Goal: Task Accomplishment & Management: Use online tool/utility

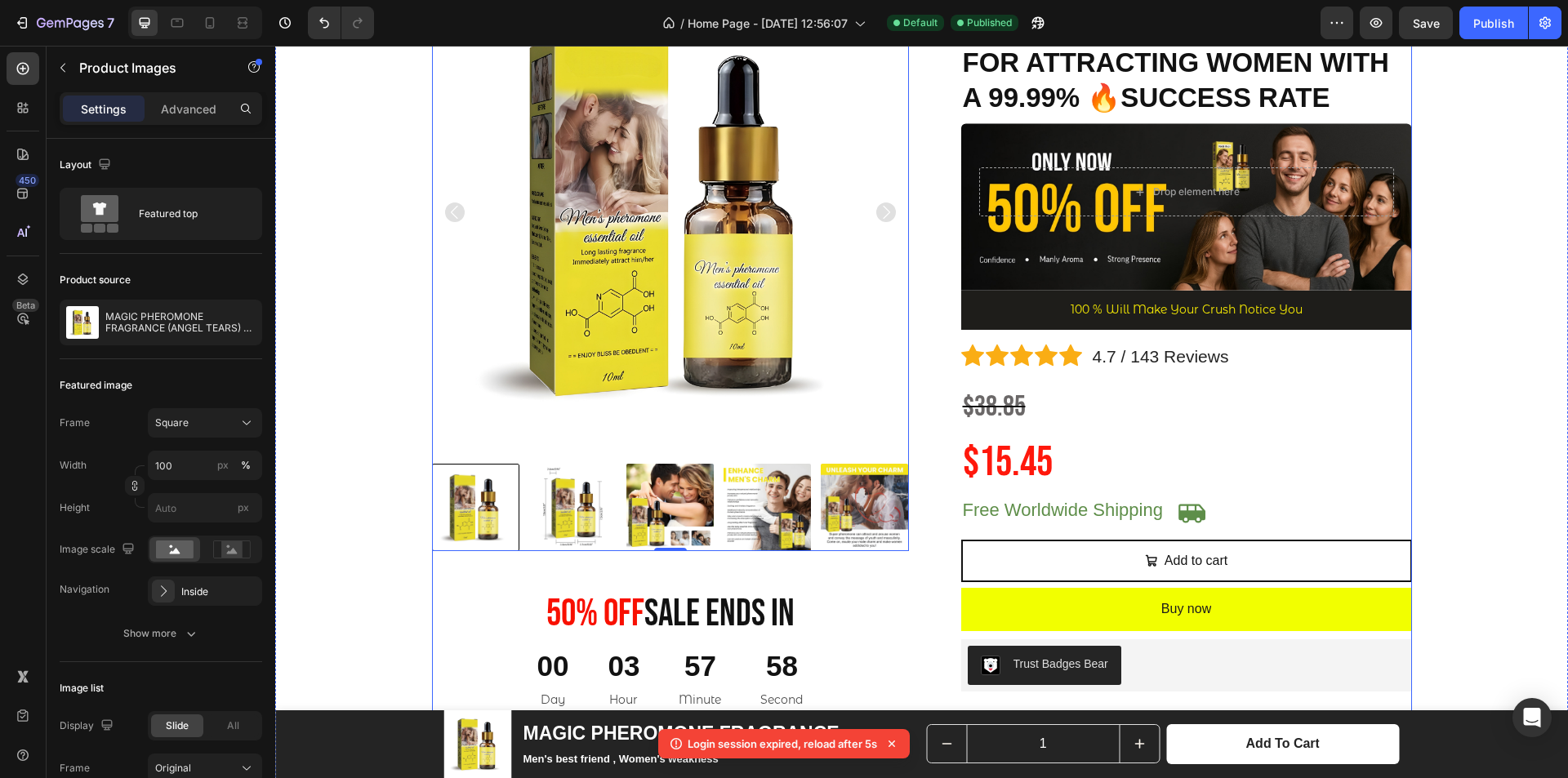
scroll to position [326, 0]
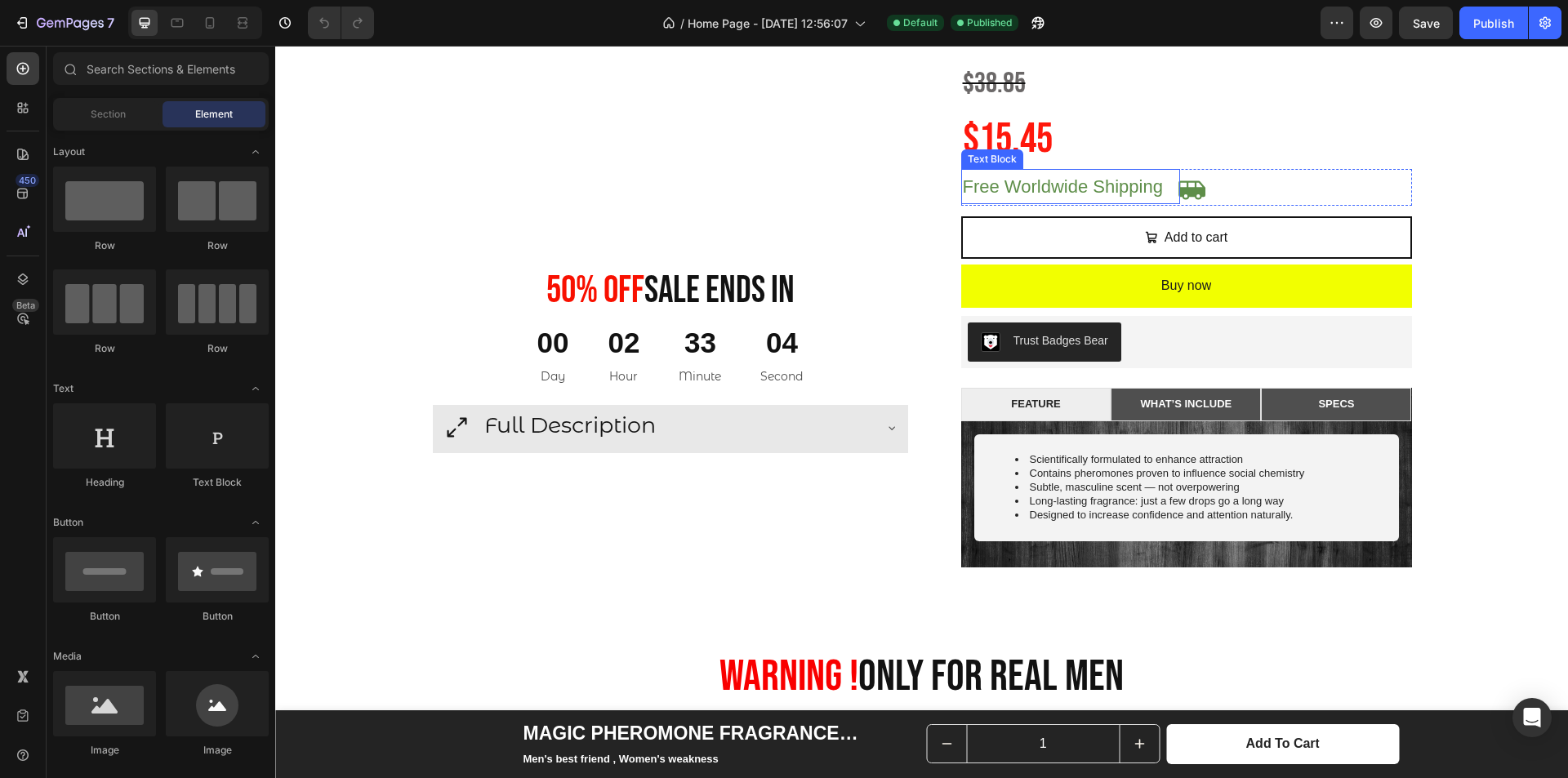
scroll to position [571, 0]
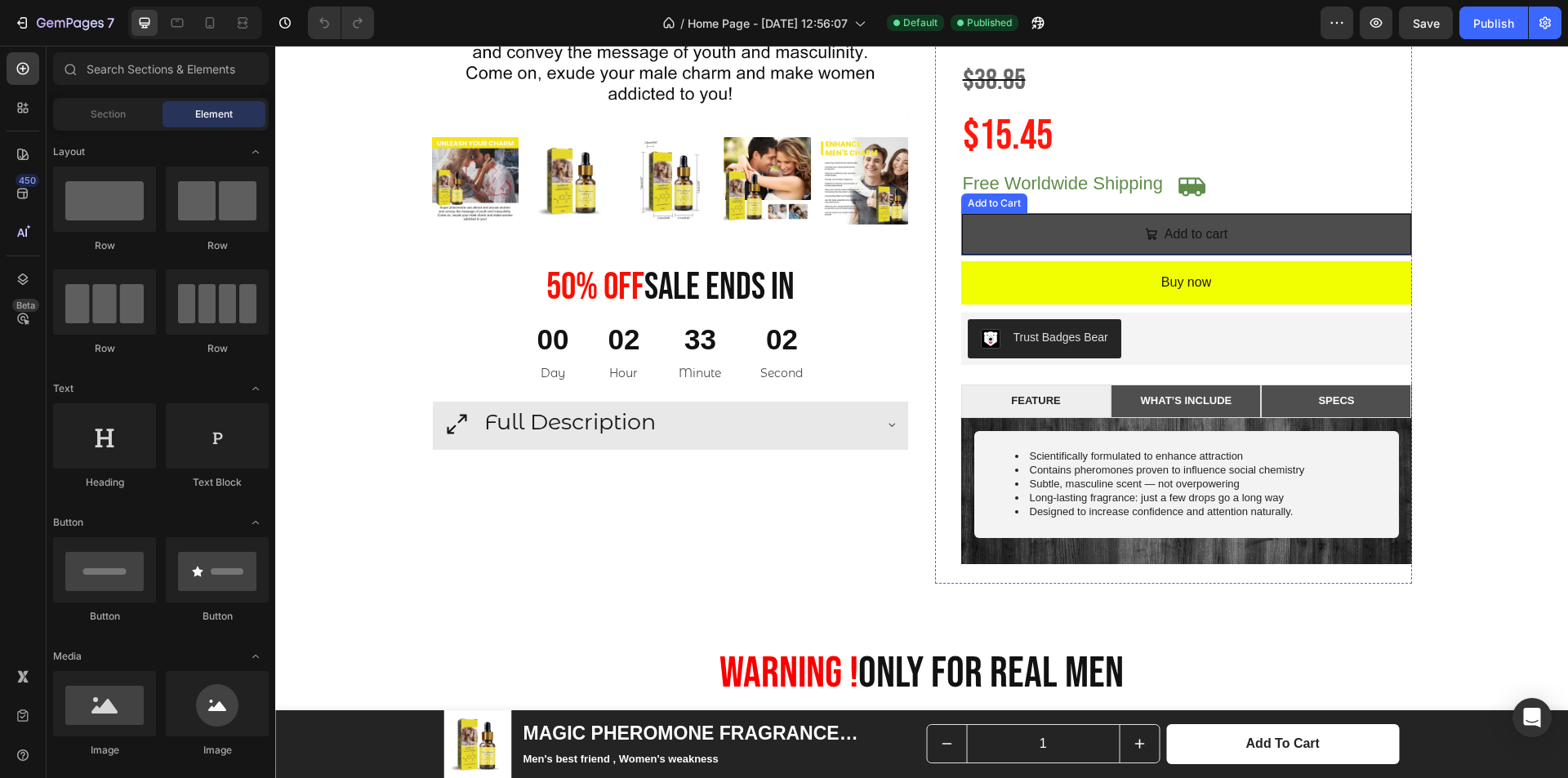
click at [1372, 231] on button "Add to cart" at bounding box center [1186, 235] width 450 height 44
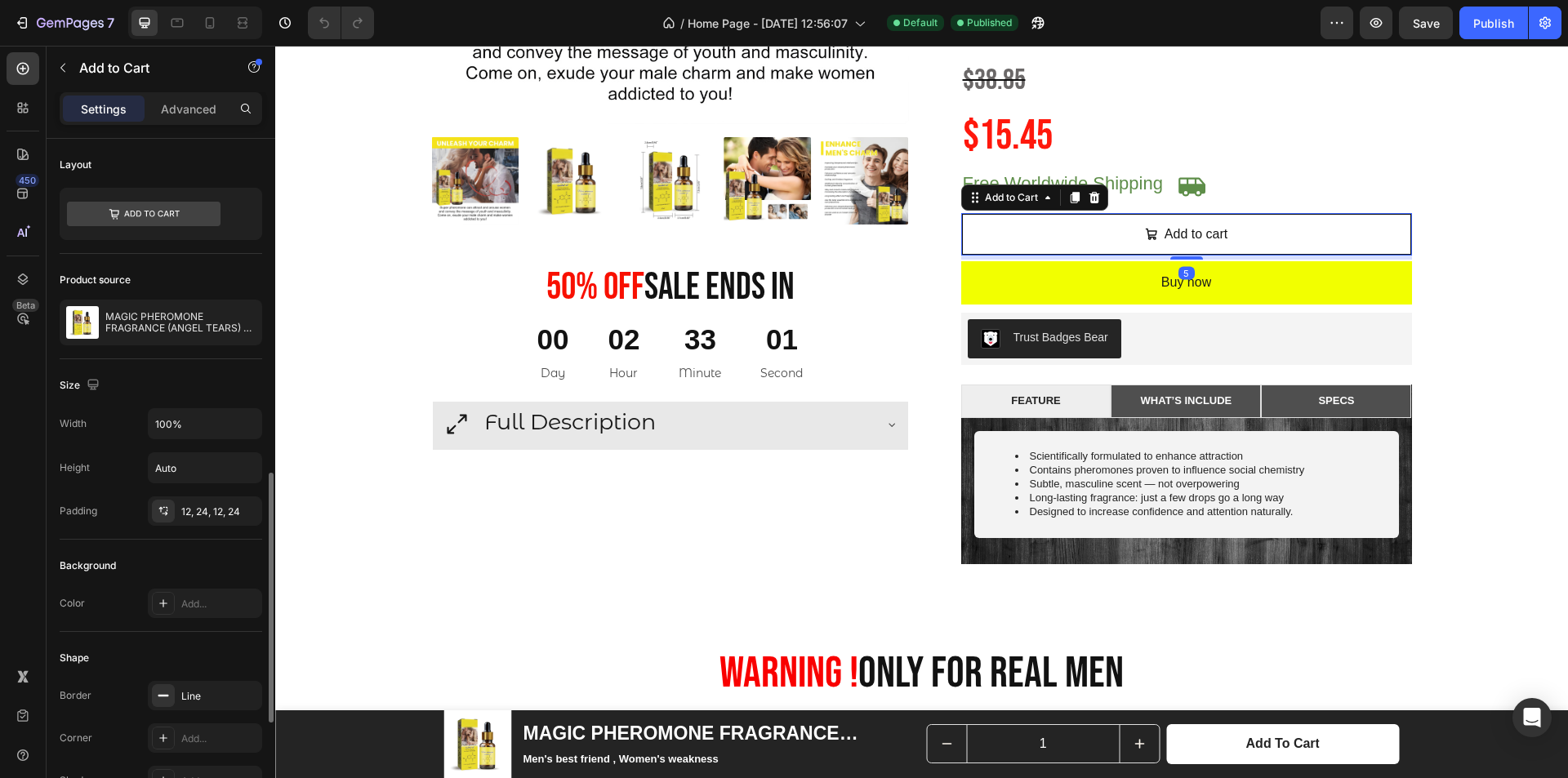
scroll to position [326, 0]
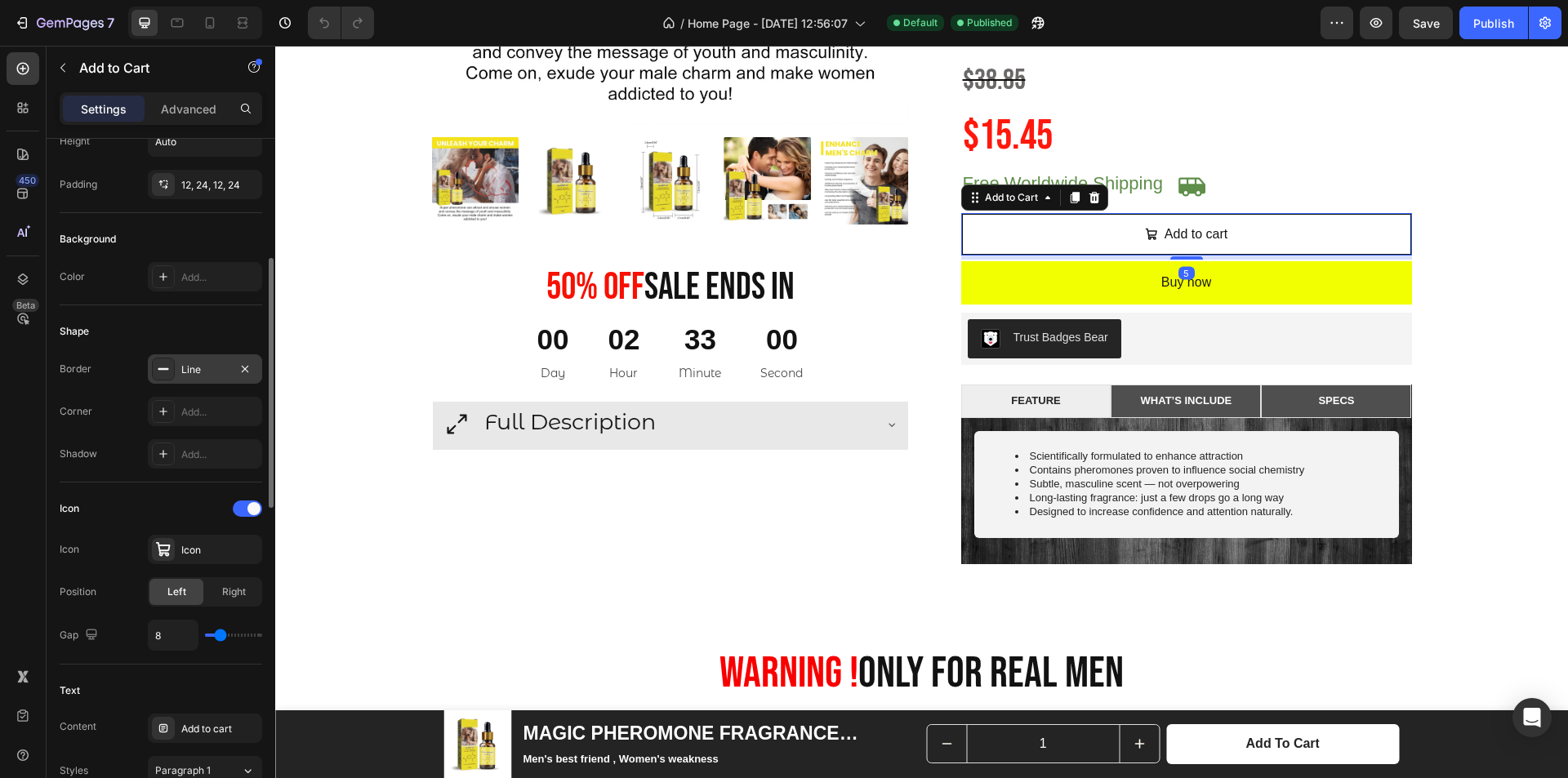
click at [202, 377] on div "Line" at bounding box center [205, 369] width 47 height 15
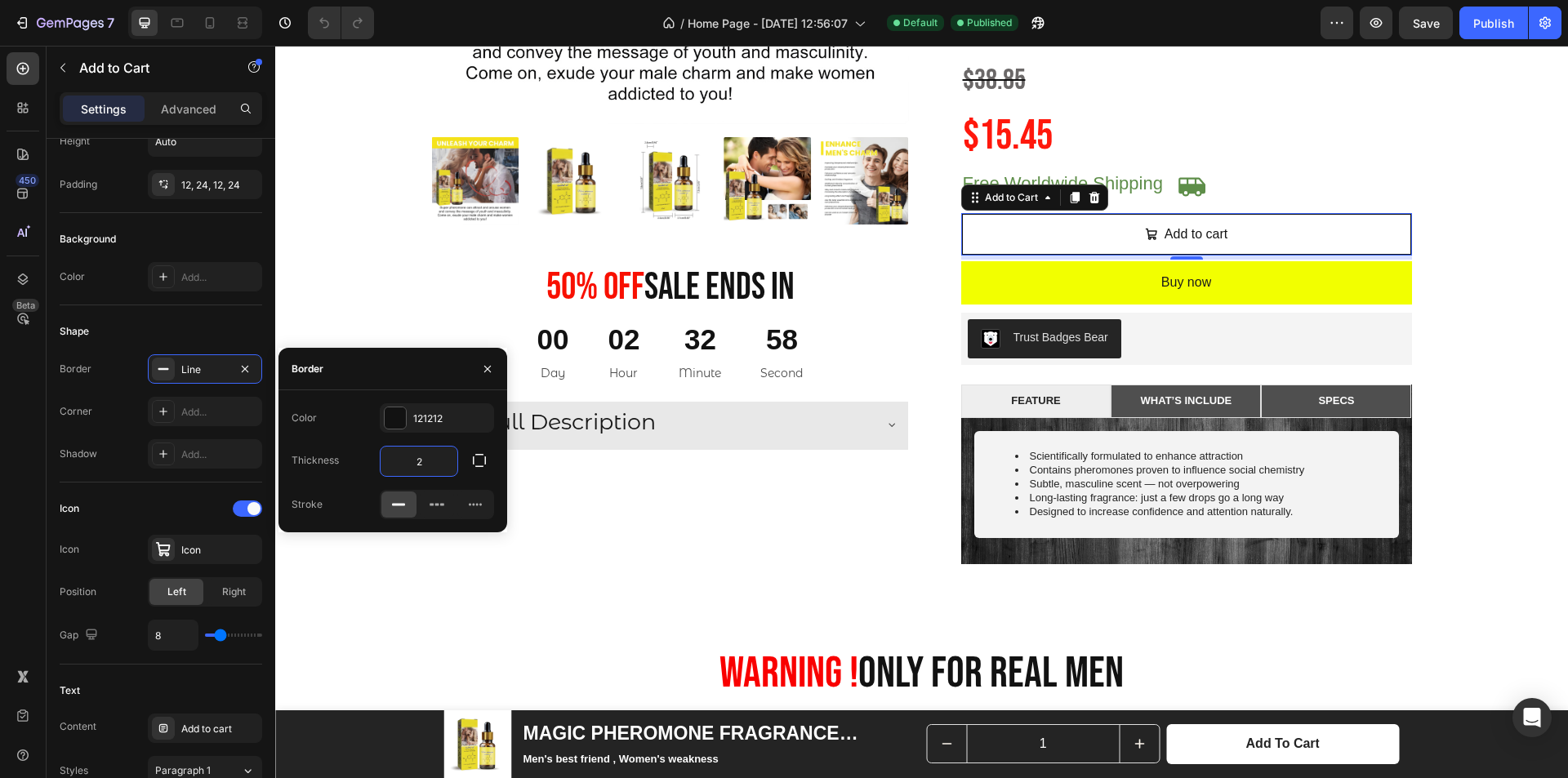
click at [423, 458] on input "2" at bounding box center [419, 461] width 77 height 29
type input "1"
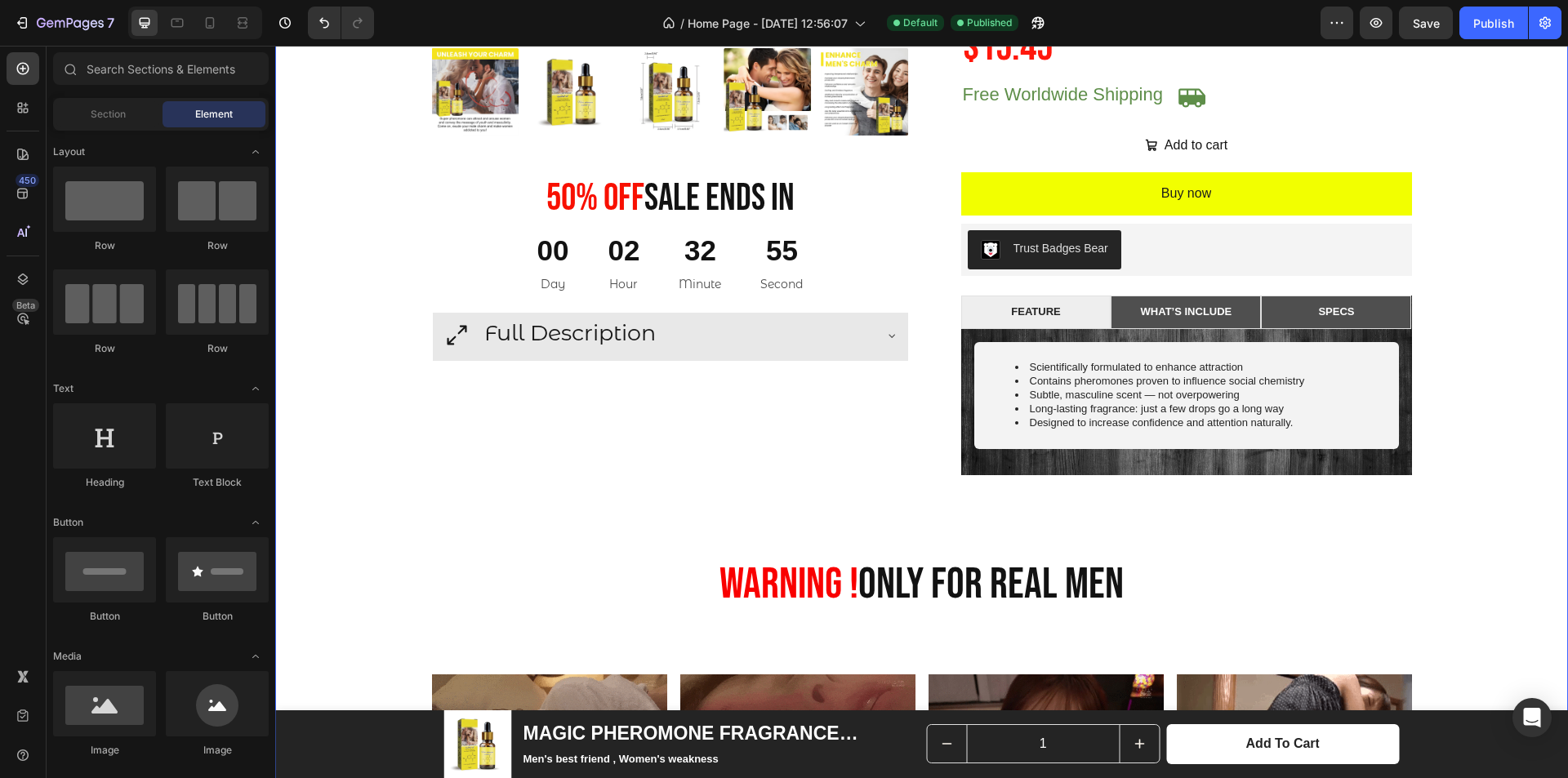
scroll to position [640, 0]
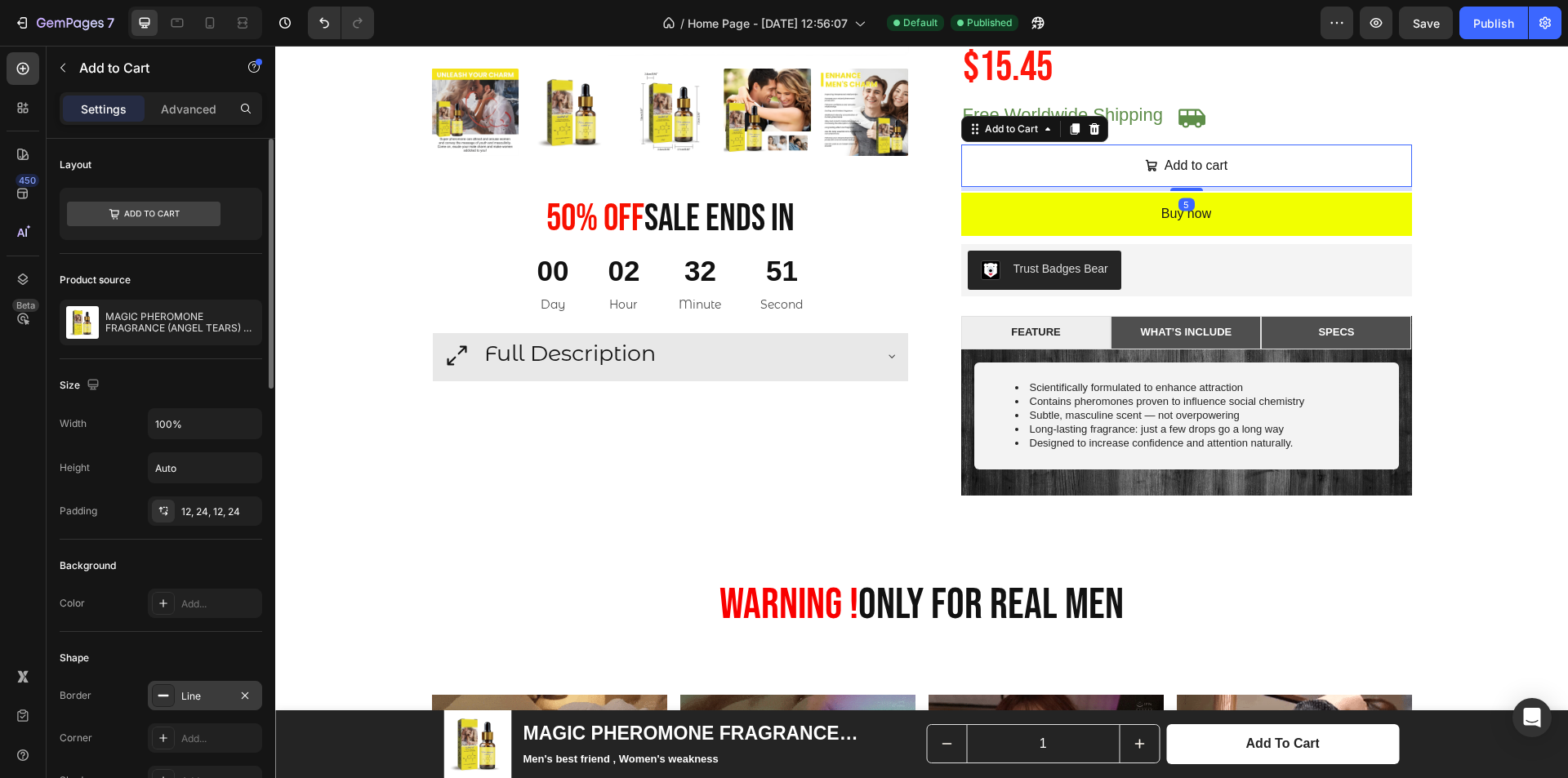
click at [204, 691] on div "Line" at bounding box center [205, 696] width 47 height 15
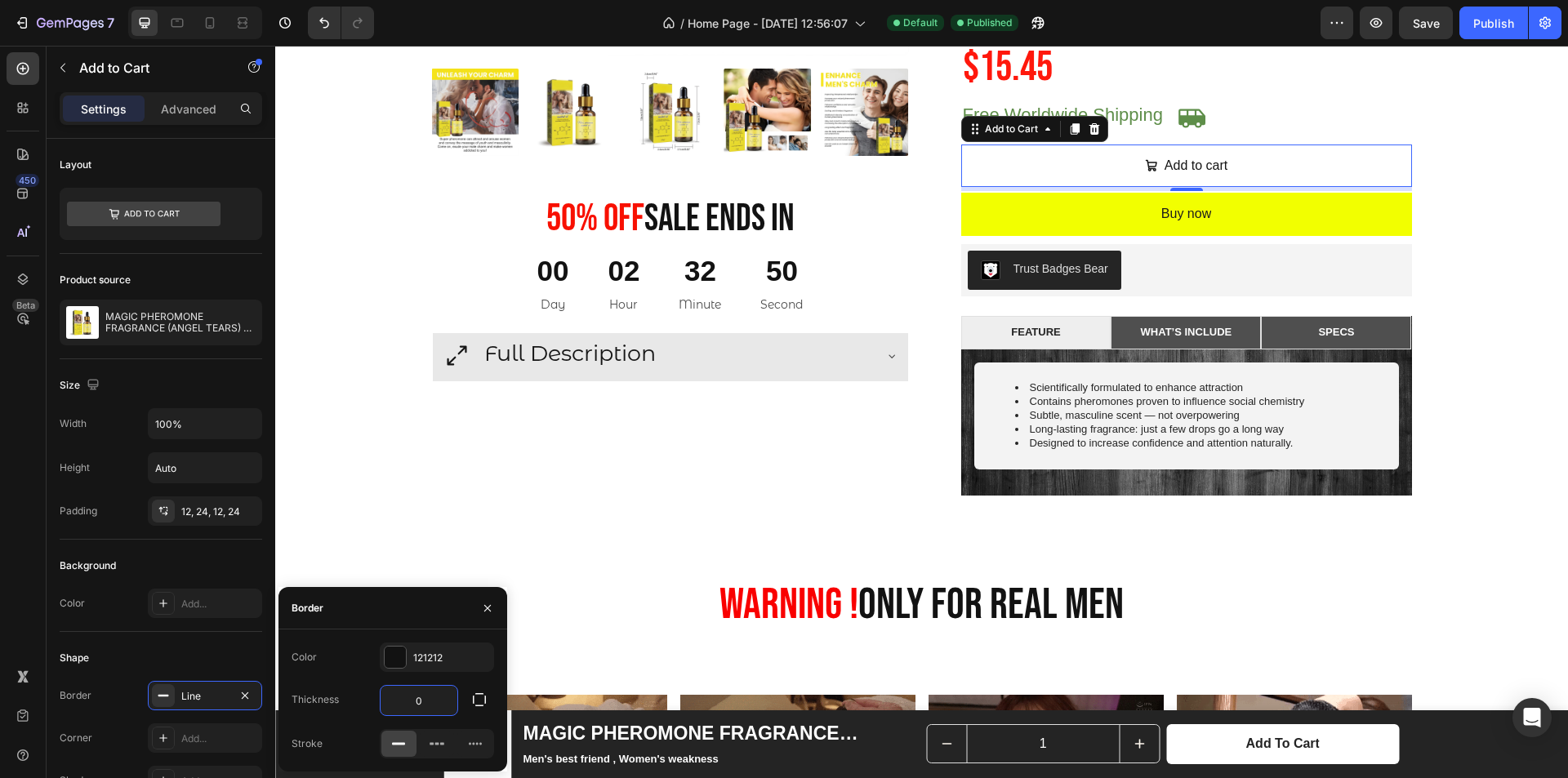
click at [431, 698] on input "0" at bounding box center [419, 700] width 77 height 29
type input "1"
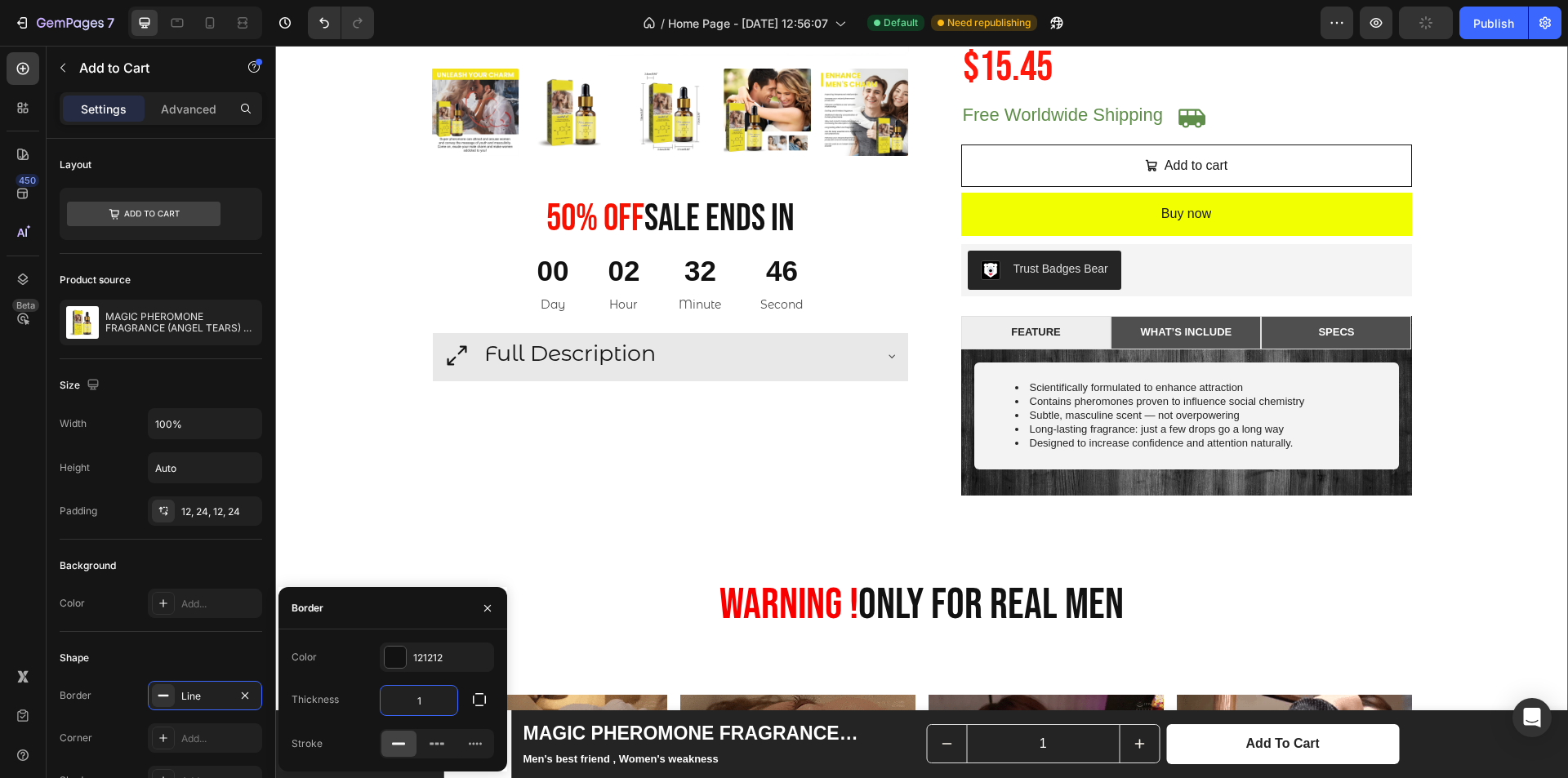
click at [1496, 368] on div "Product Images 50% 0ff Sale Ends In Heading 00 Day 02 Hour 32 Minute 46 Second …" at bounding box center [921, 314] width 1268 height 1471
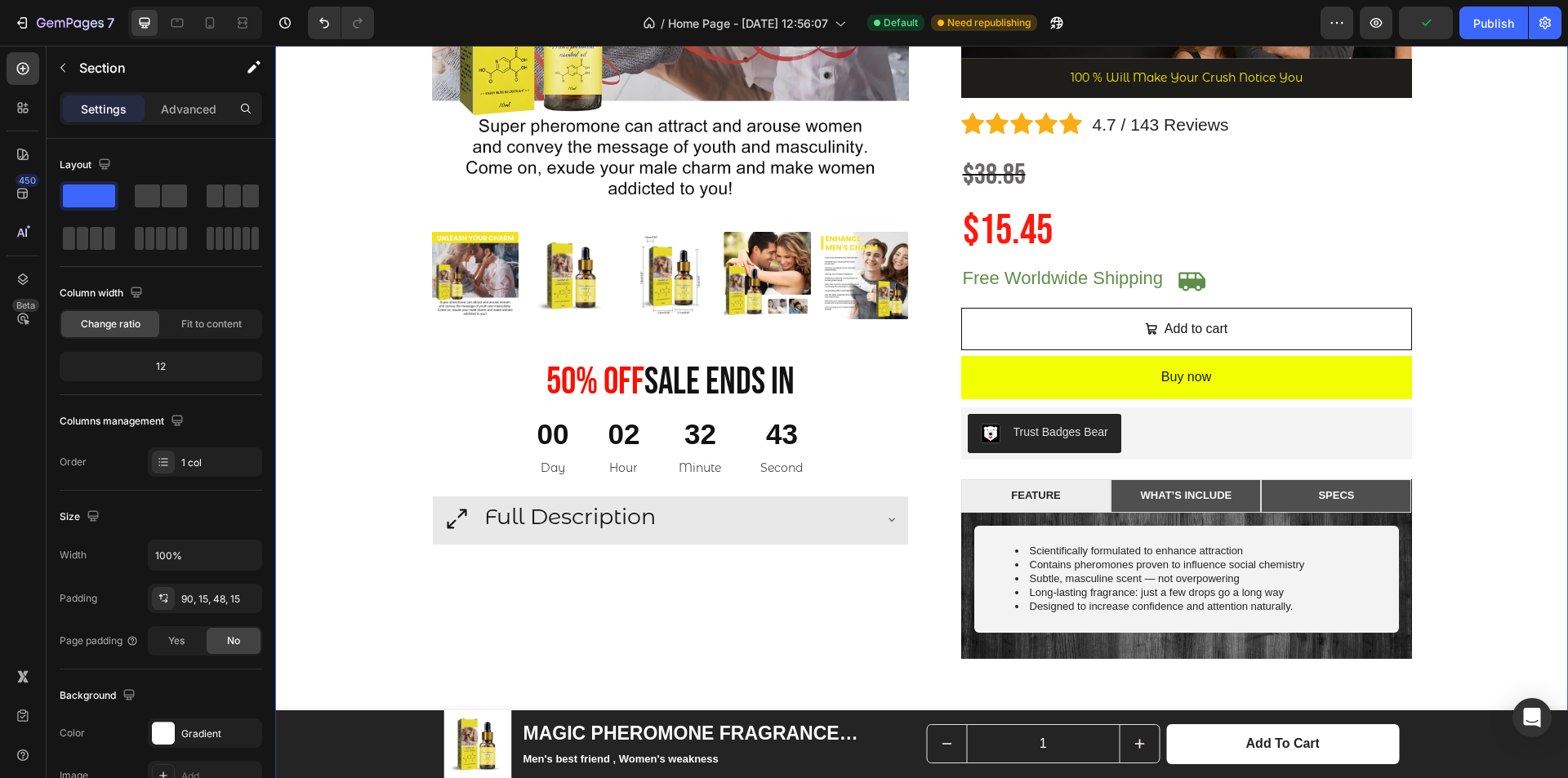
scroll to position [395, 0]
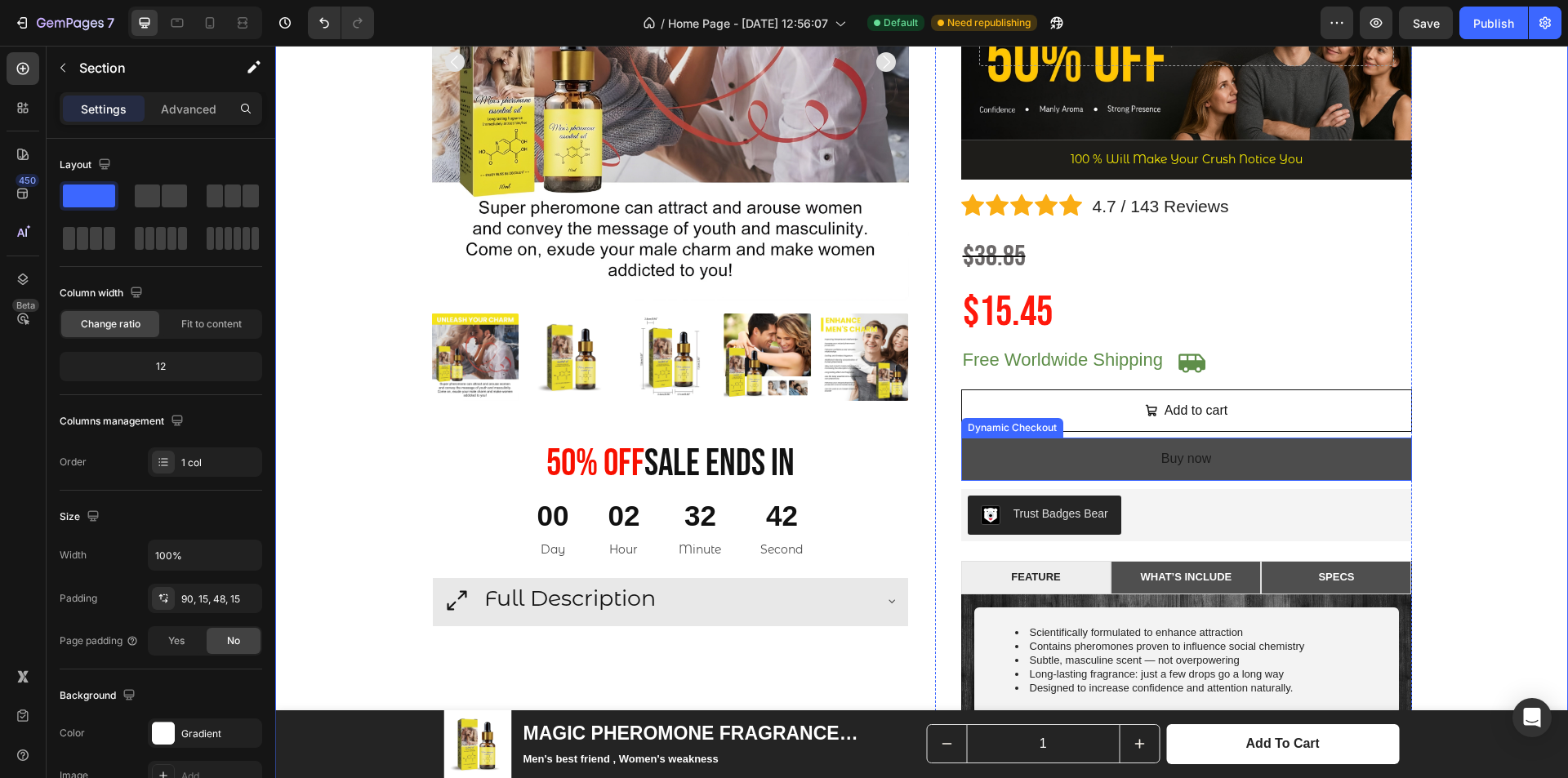
click at [1321, 467] on button "Buy now" at bounding box center [1186, 459] width 450 height 44
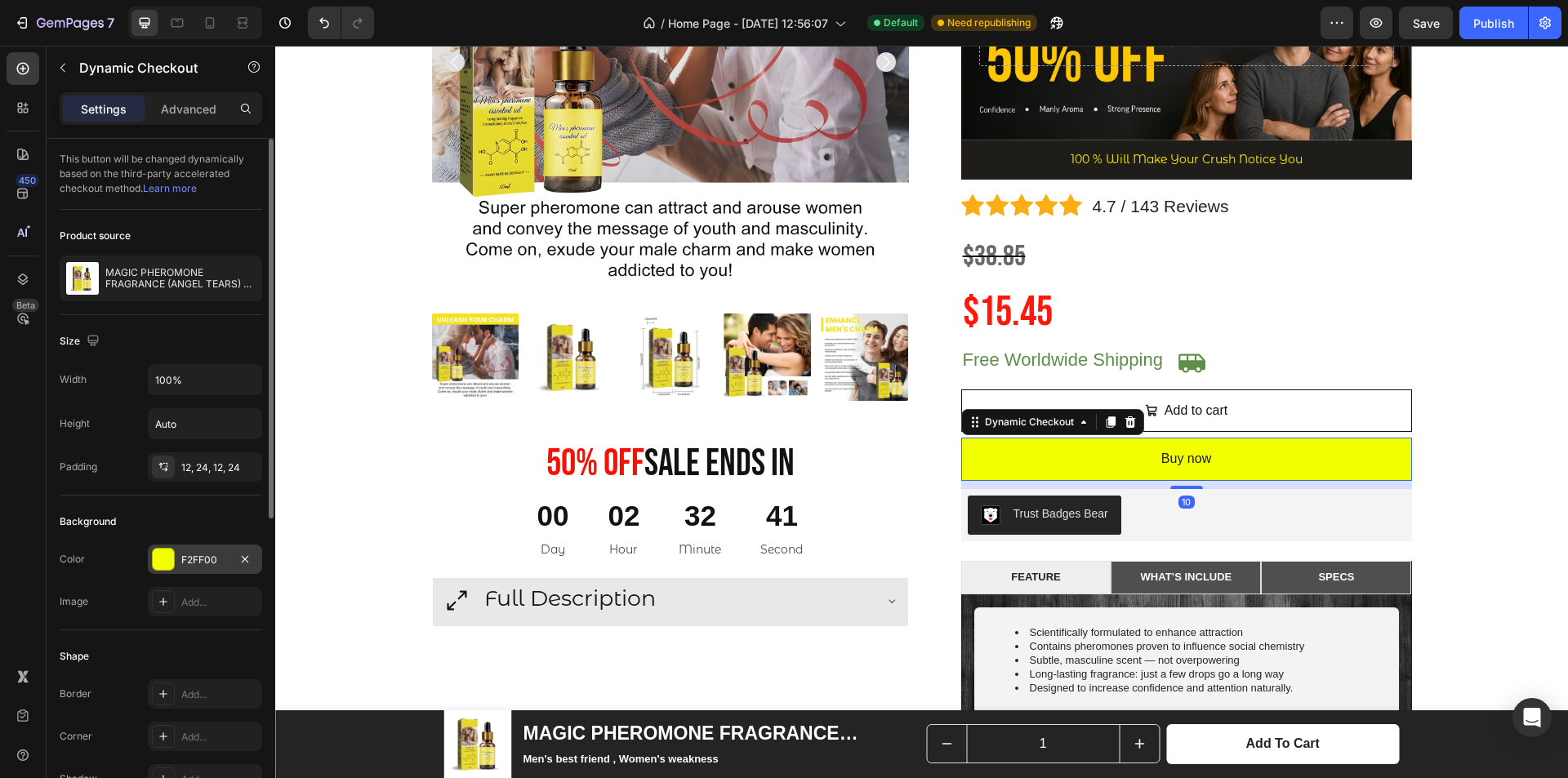
click at [173, 553] on div at bounding box center [163, 559] width 21 height 21
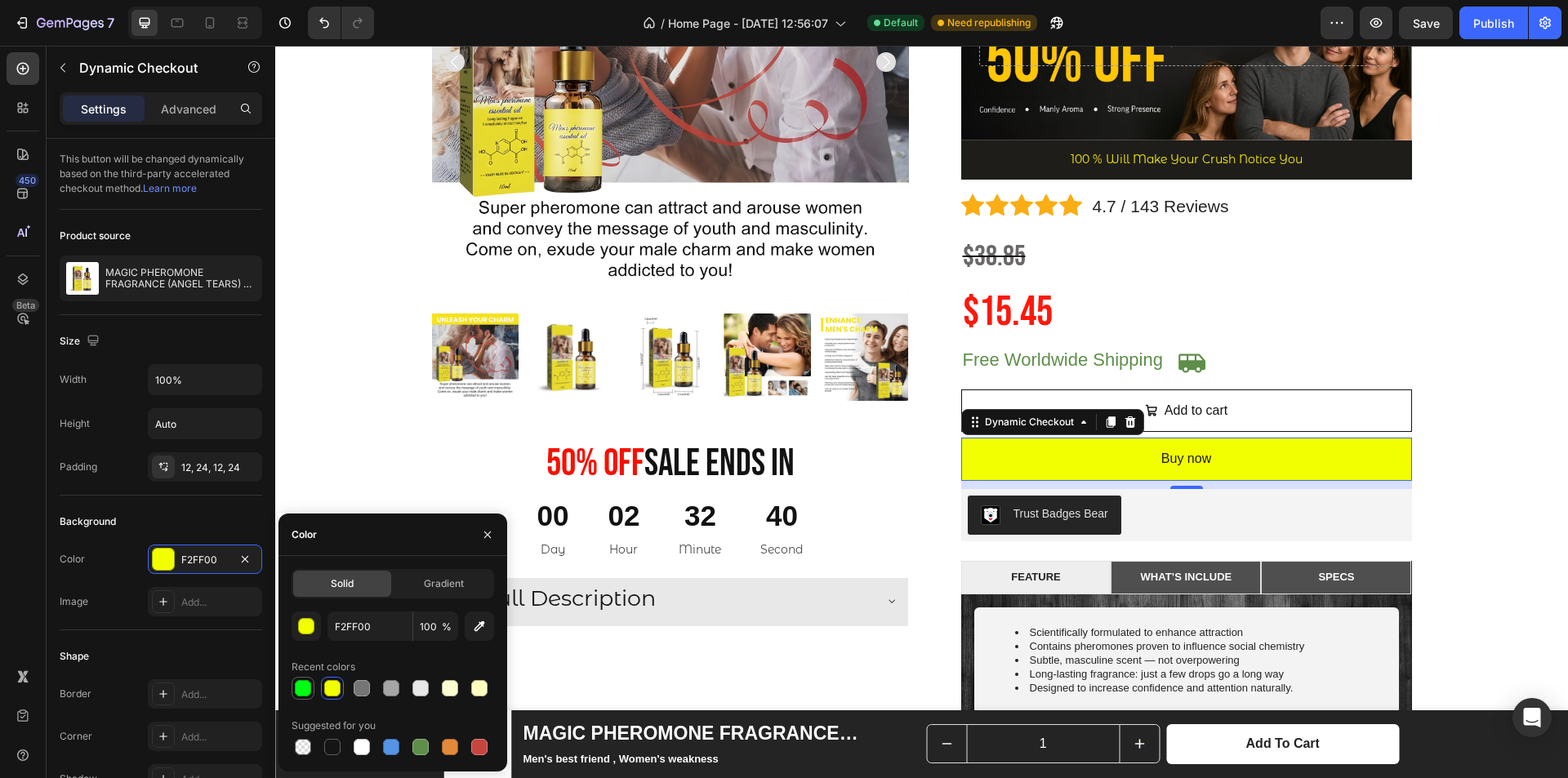
click at [304, 691] on div at bounding box center [302, 687] width 16 height 16
type input "00FF15"
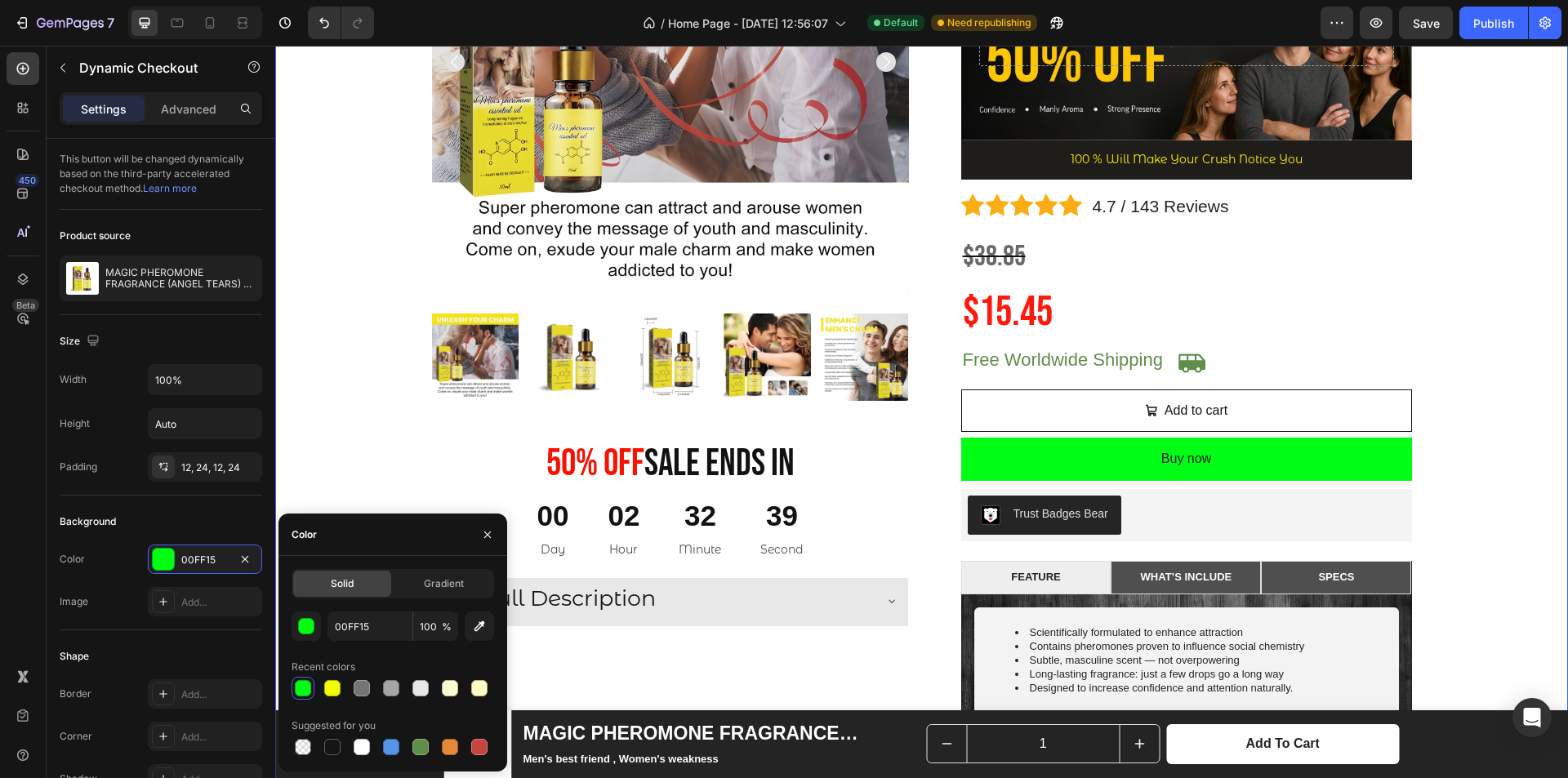
click at [1476, 379] on div "Product Images 50% 0ff Sale Ends In Heading 00 Day 02 Hour 32 Minute 39 Second …" at bounding box center [921, 559] width 1268 height 1471
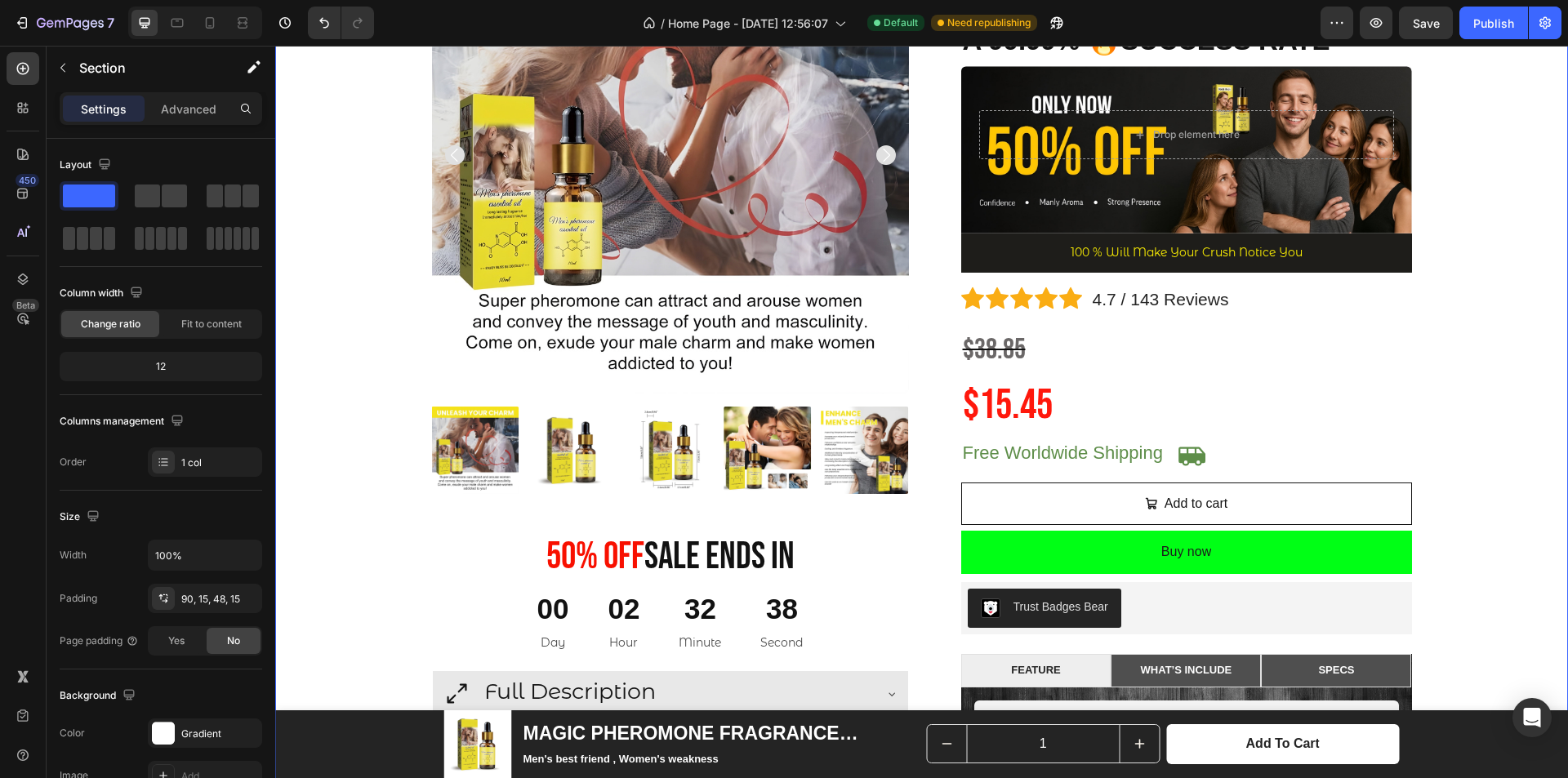
scroll to position [232, 0]
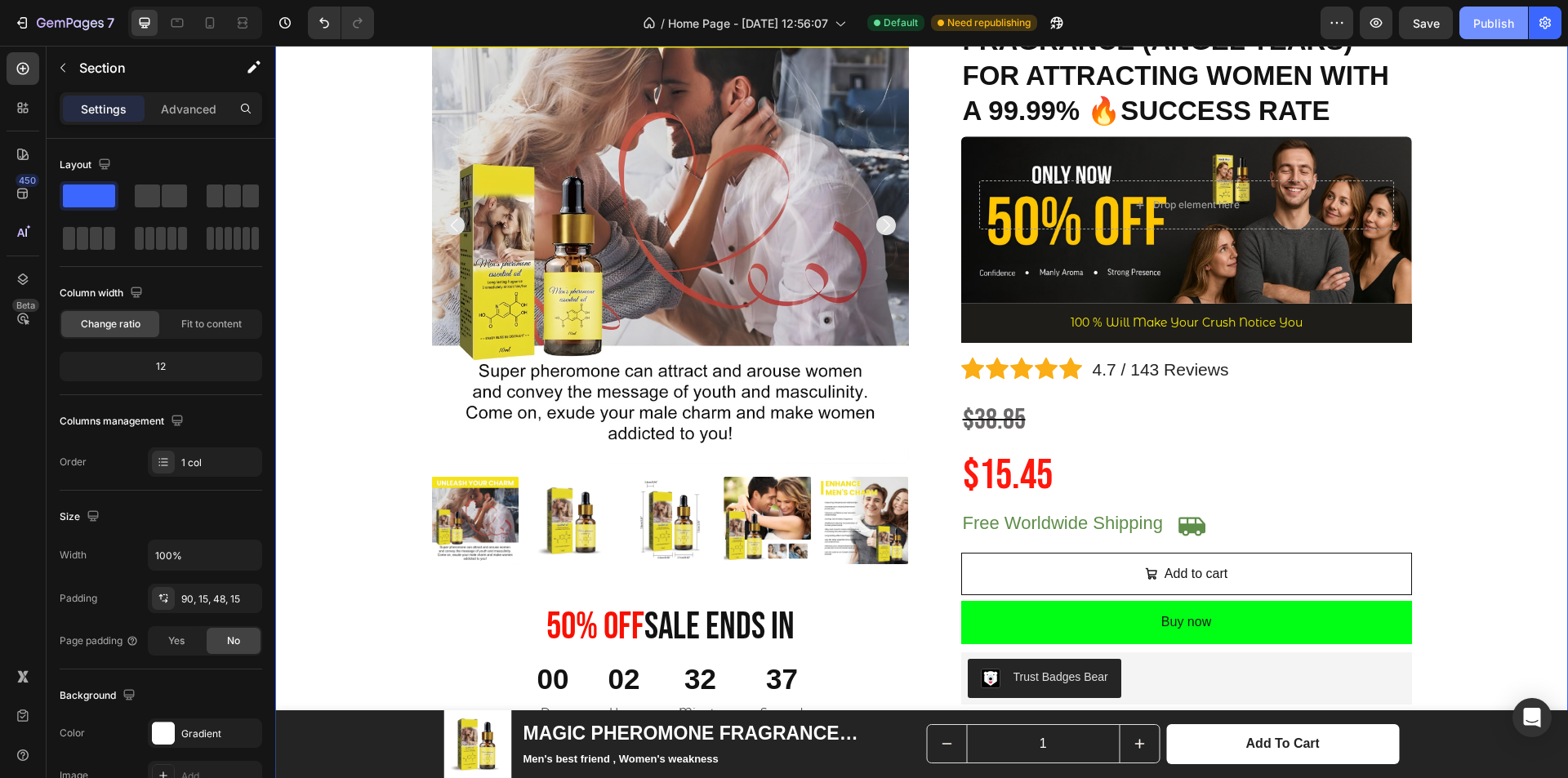
click at [1487, 37] on button "Publish" at bounding box center [1493, 23] width 69 height 33
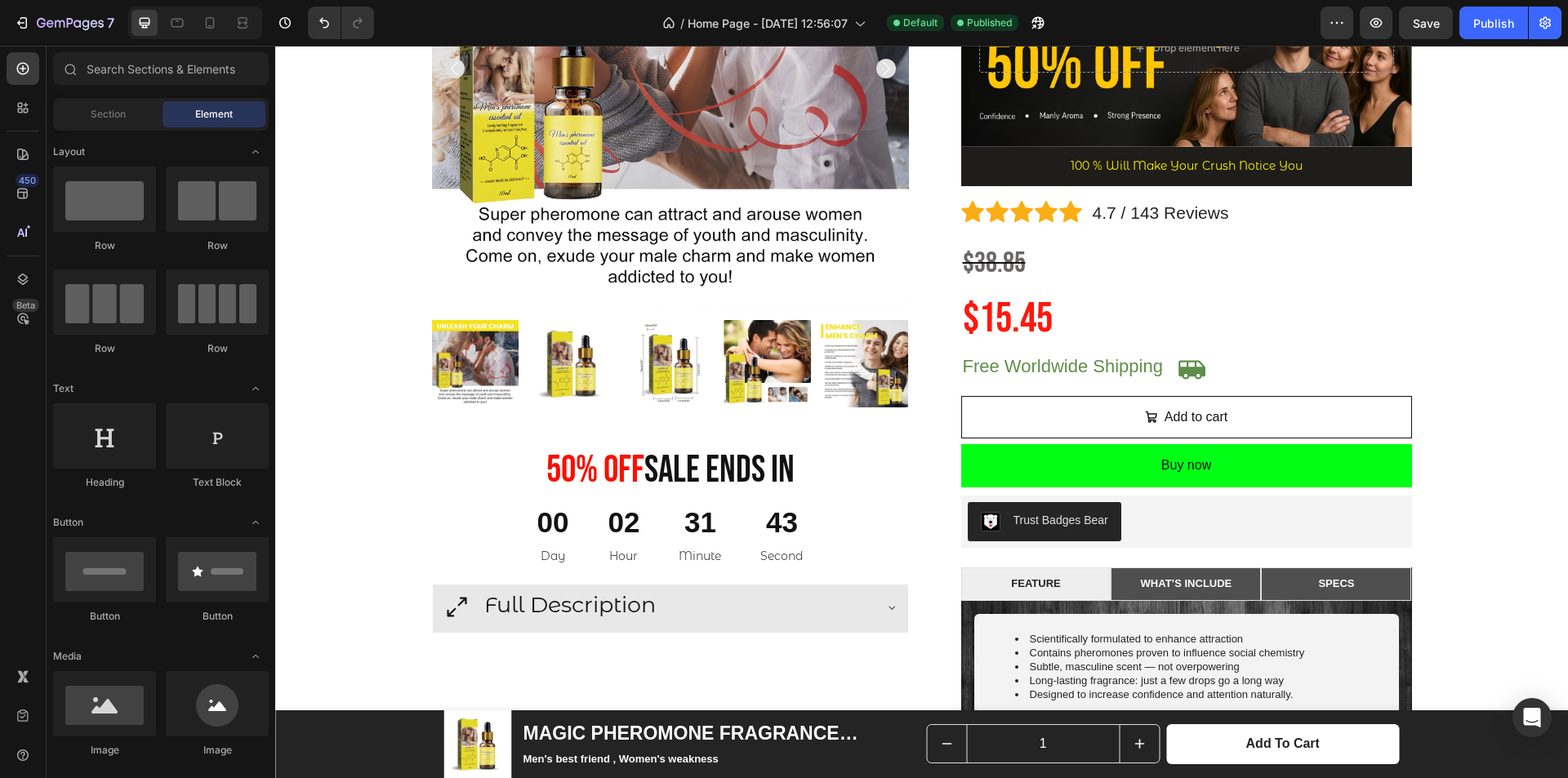
scroll to position [0, 0]
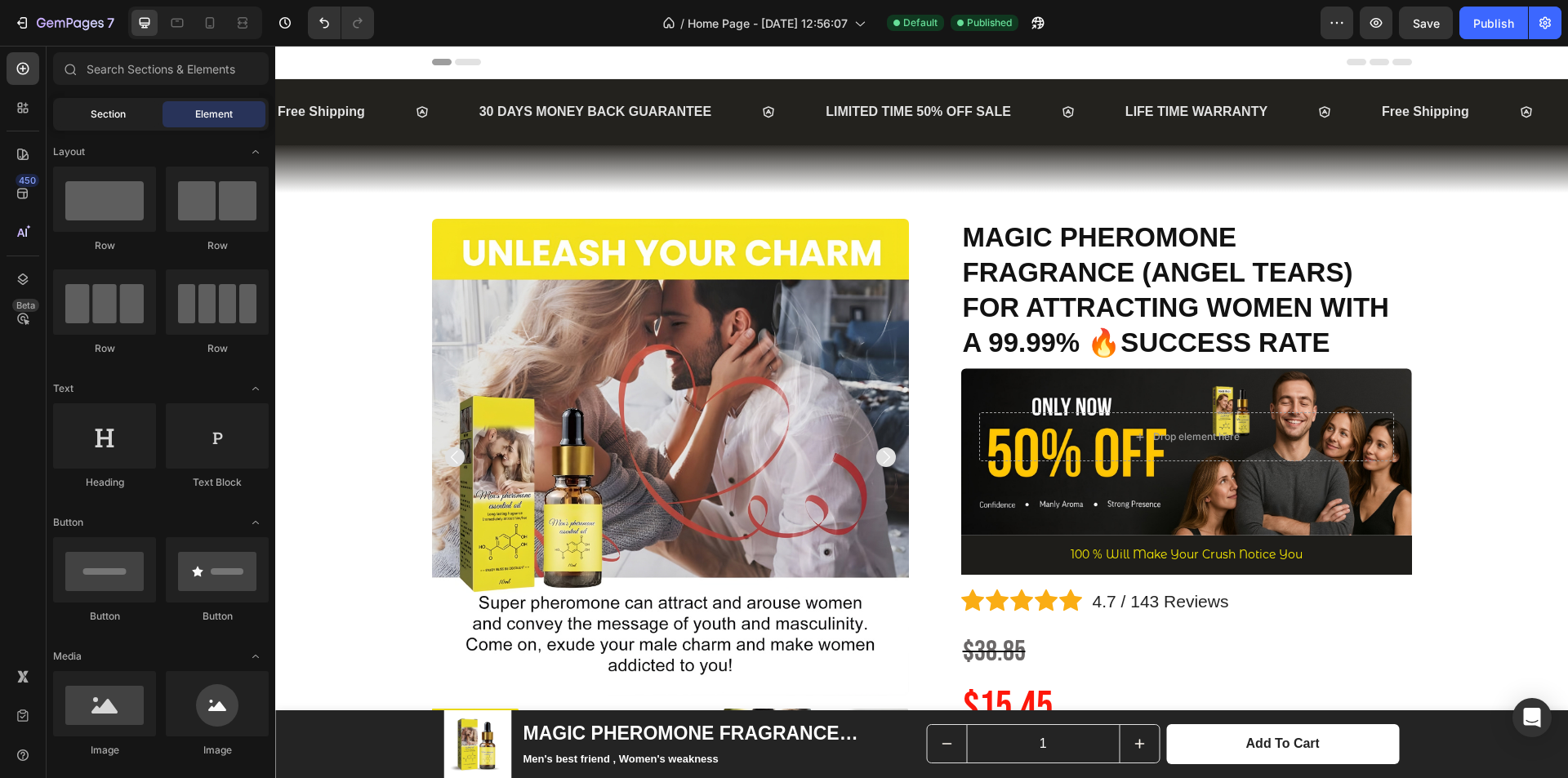
click at [94, 117] on span "Section" at bounding box center [108, 114] width 35 height 15
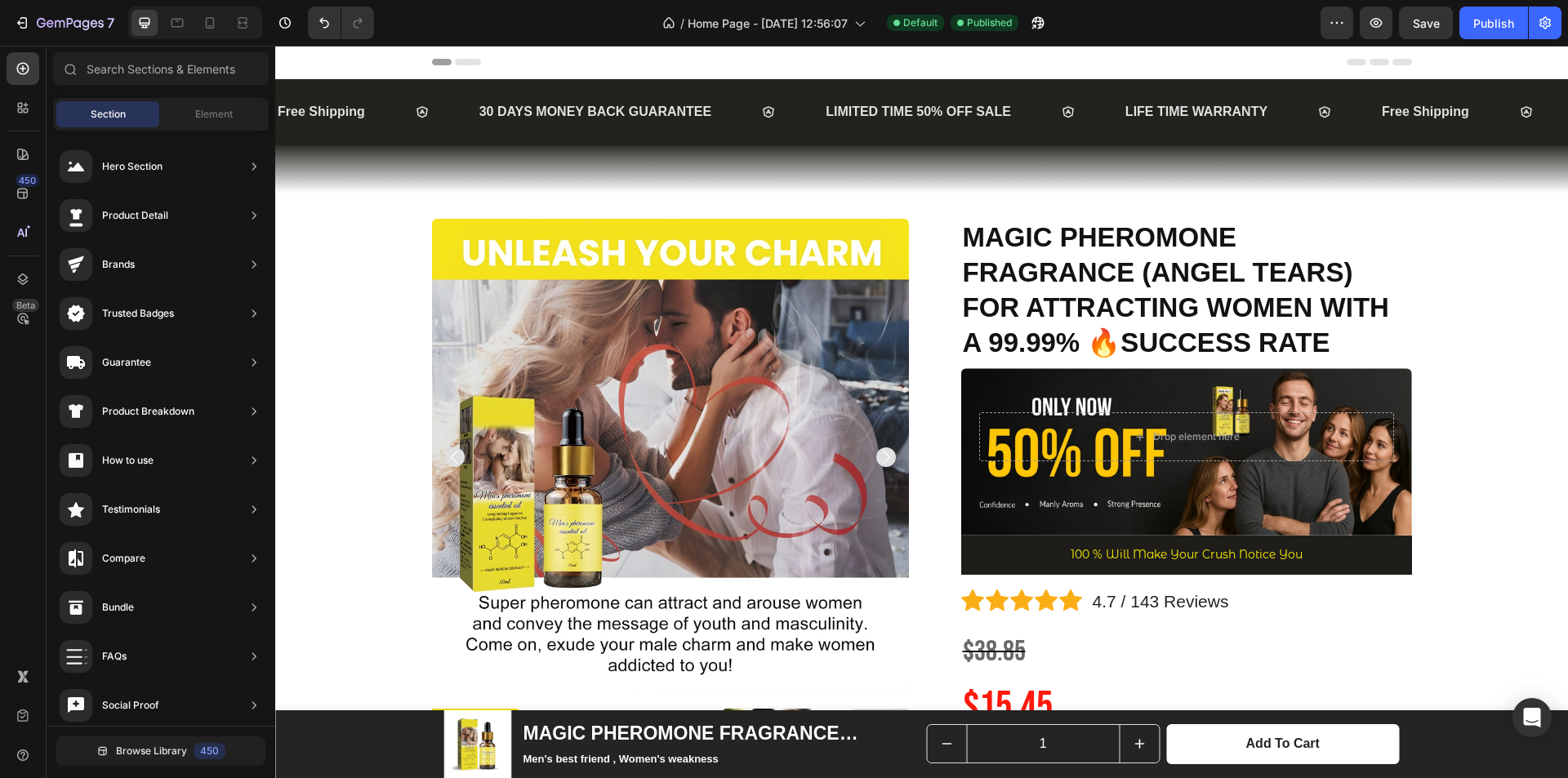
click at [897, 63] on div "Header" at bounding box center [921, 62] width 980 height 33
click at [170, 27] on icon at bounding box center [176, 22] width 16 height 16
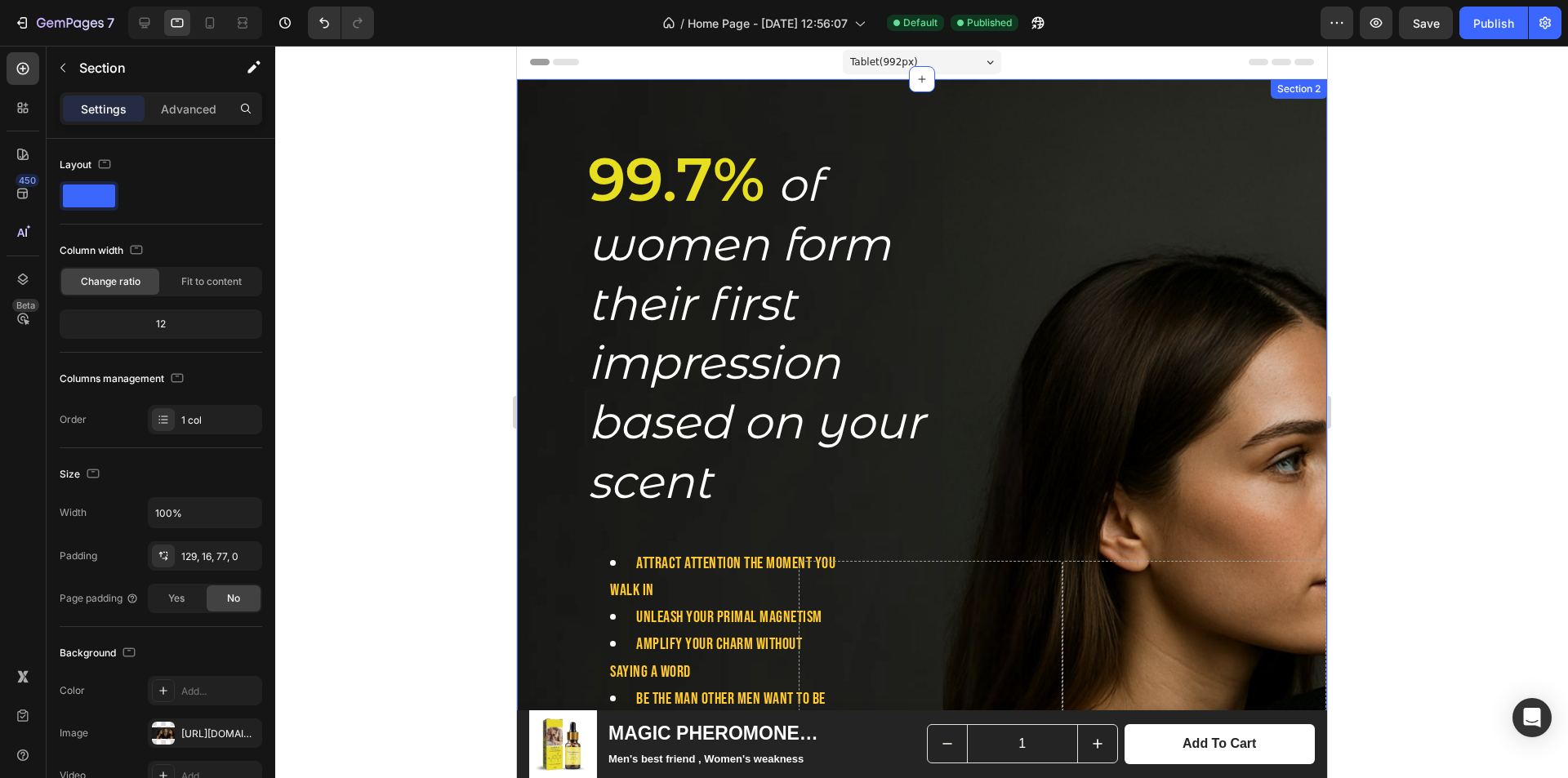
click at [1092, 123] on div "99.7% of women form their first impression based on your scent Heading Attract …" at bounding box center [921, 570] width 810 height 983
click at [181, 114] on p "Advanced" at bounding box center [188, 109] width 56 height 17
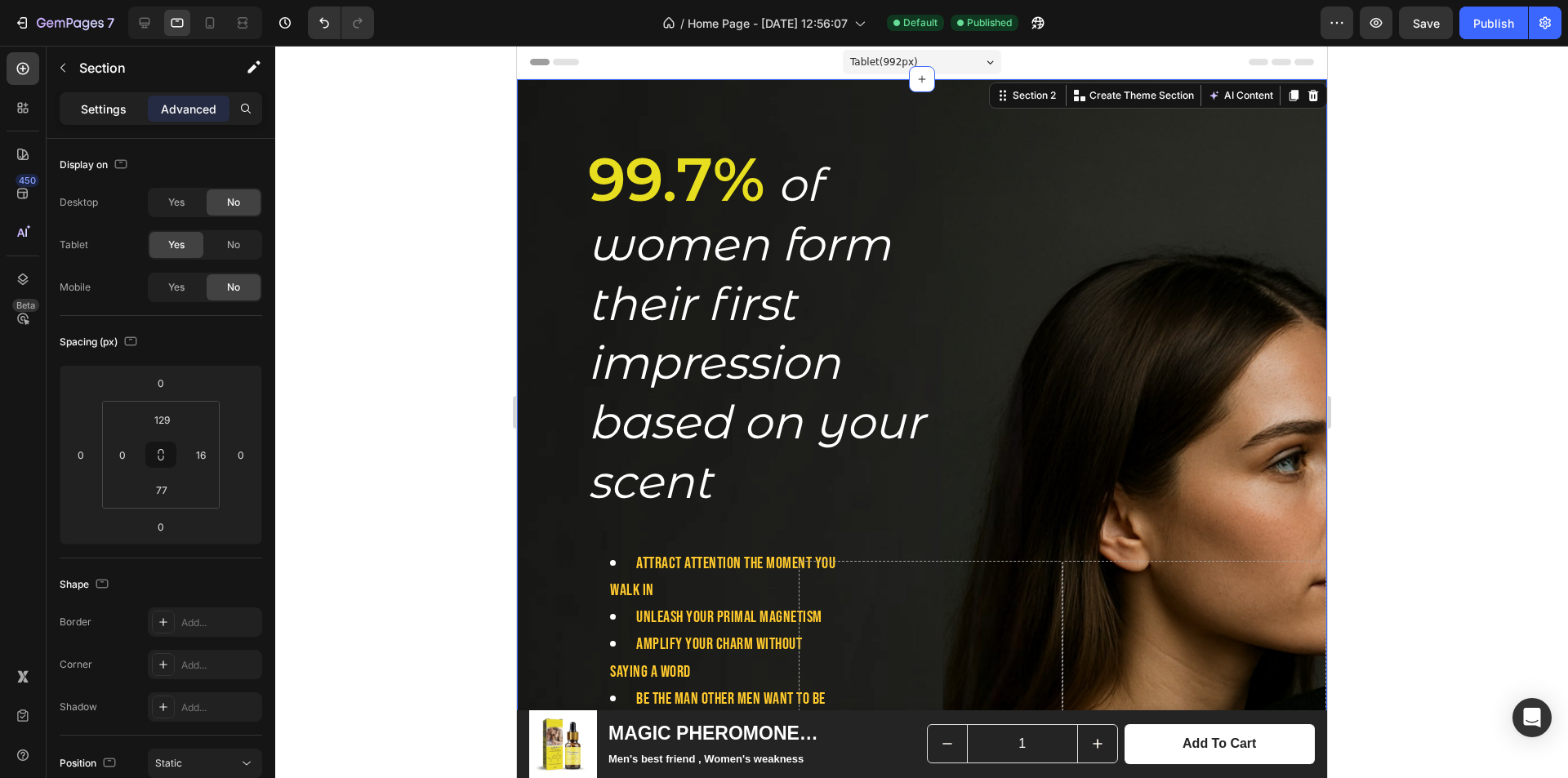
click at [126, 111] on p "Settings" at bounding box center [103, 109] width 45 height 17
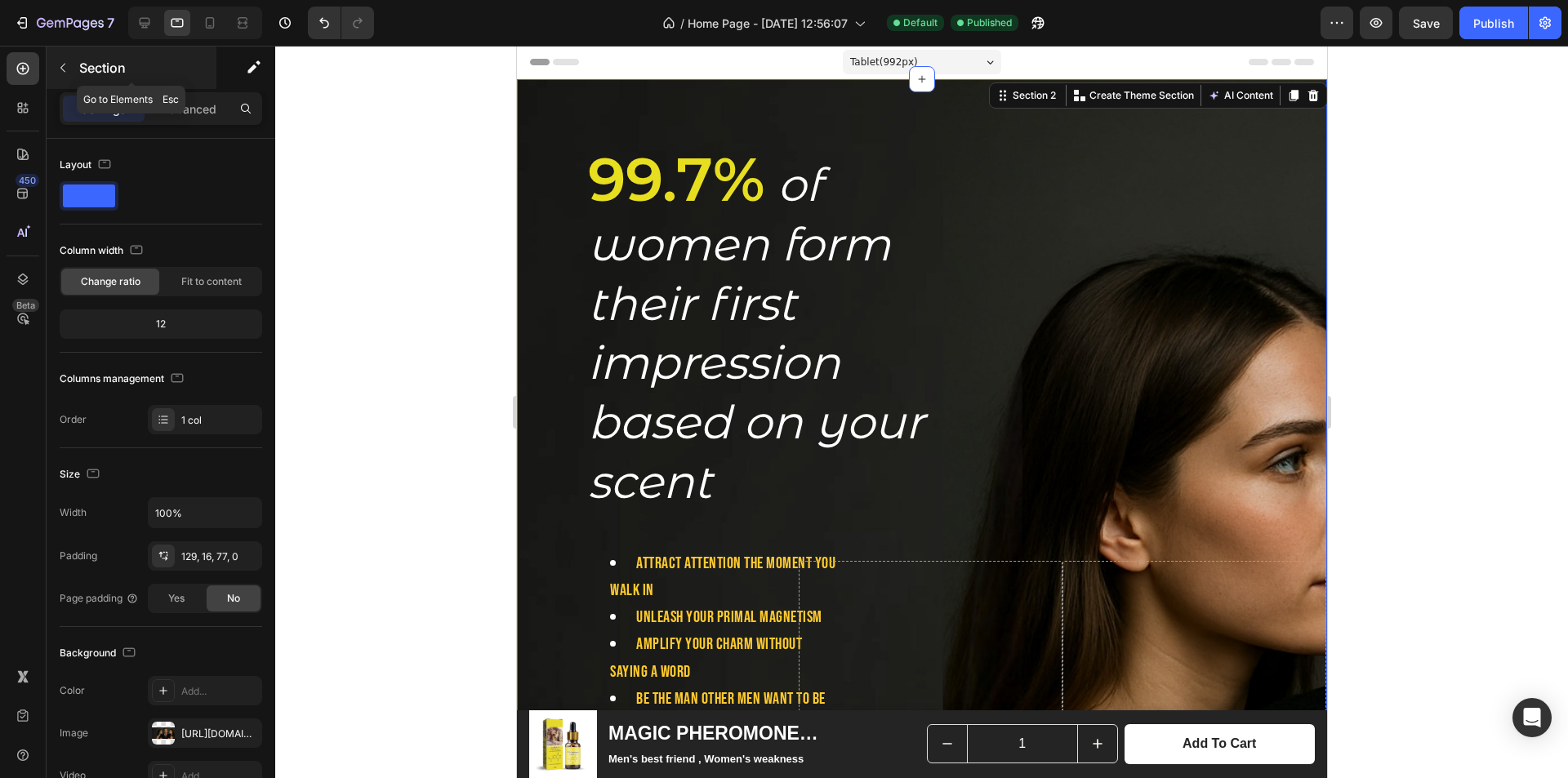
click at [66, 76] on button "button" at bounding box center [63, 68] width 27 height 27
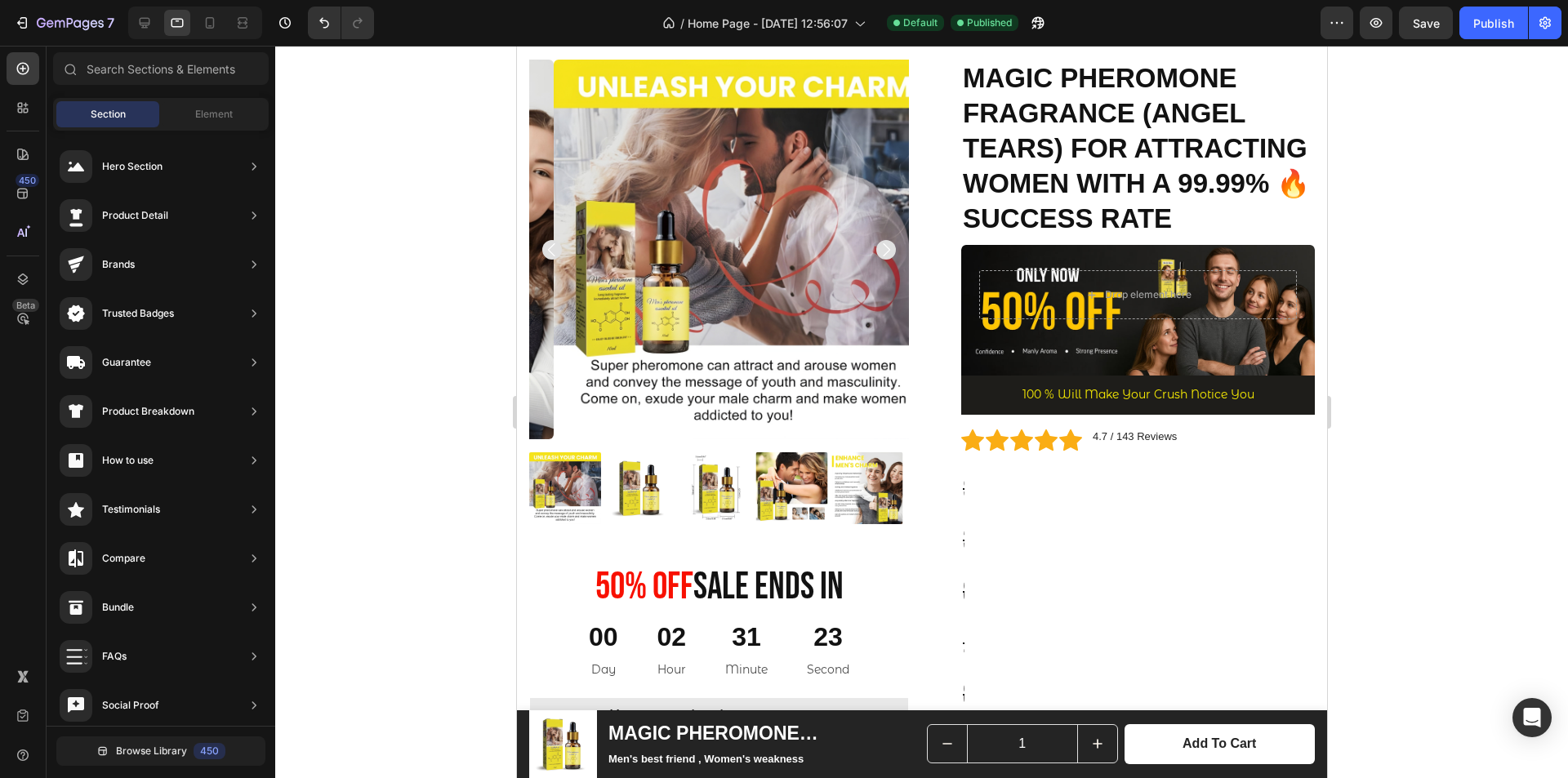
scroll to position [817, 0]
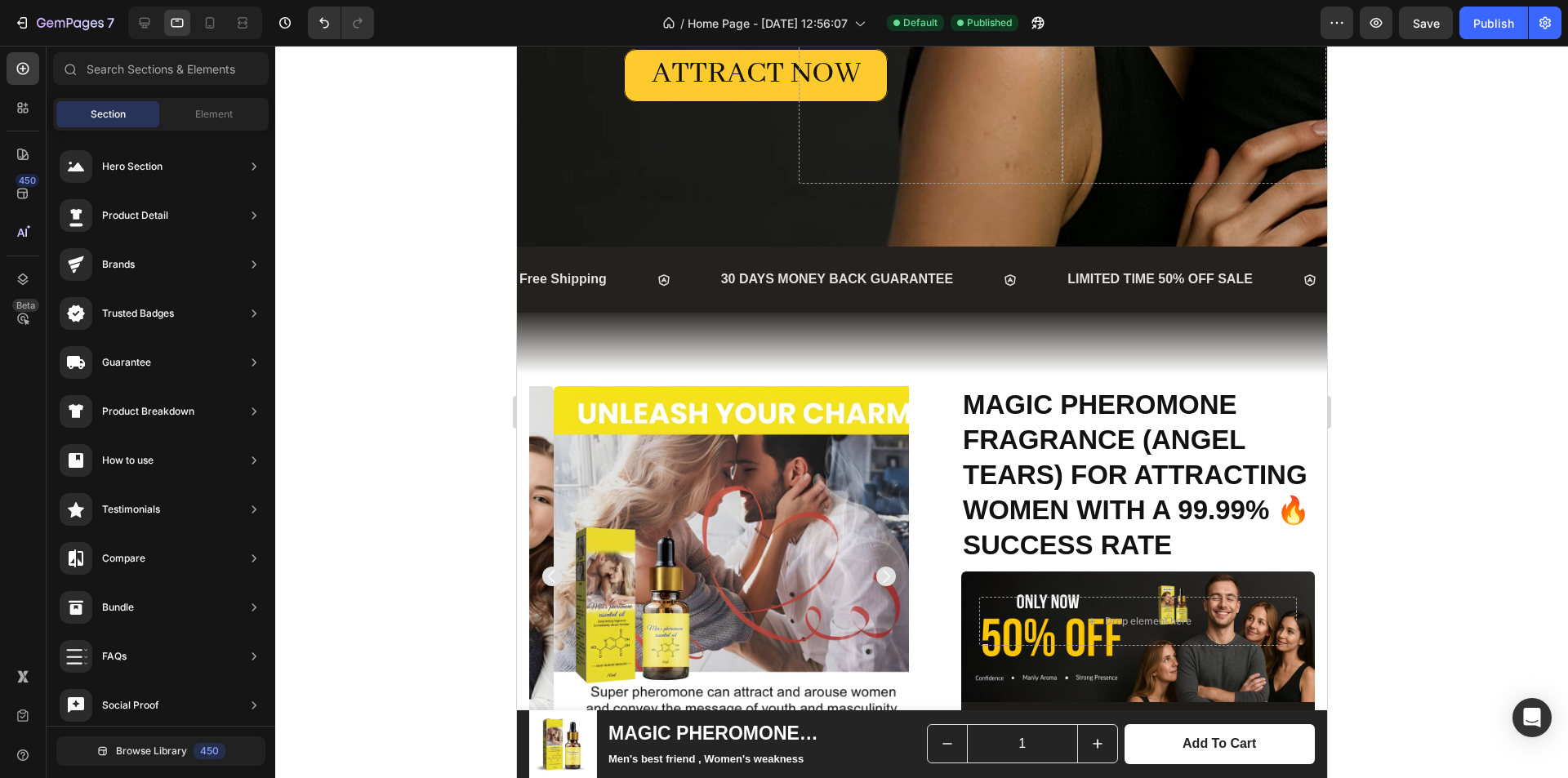
click at [159, 21] on div at bounding box center [195, 23] width 134 height 33
click at [152, 21] on icon at bounding box center [144, 22] width 16 height 16
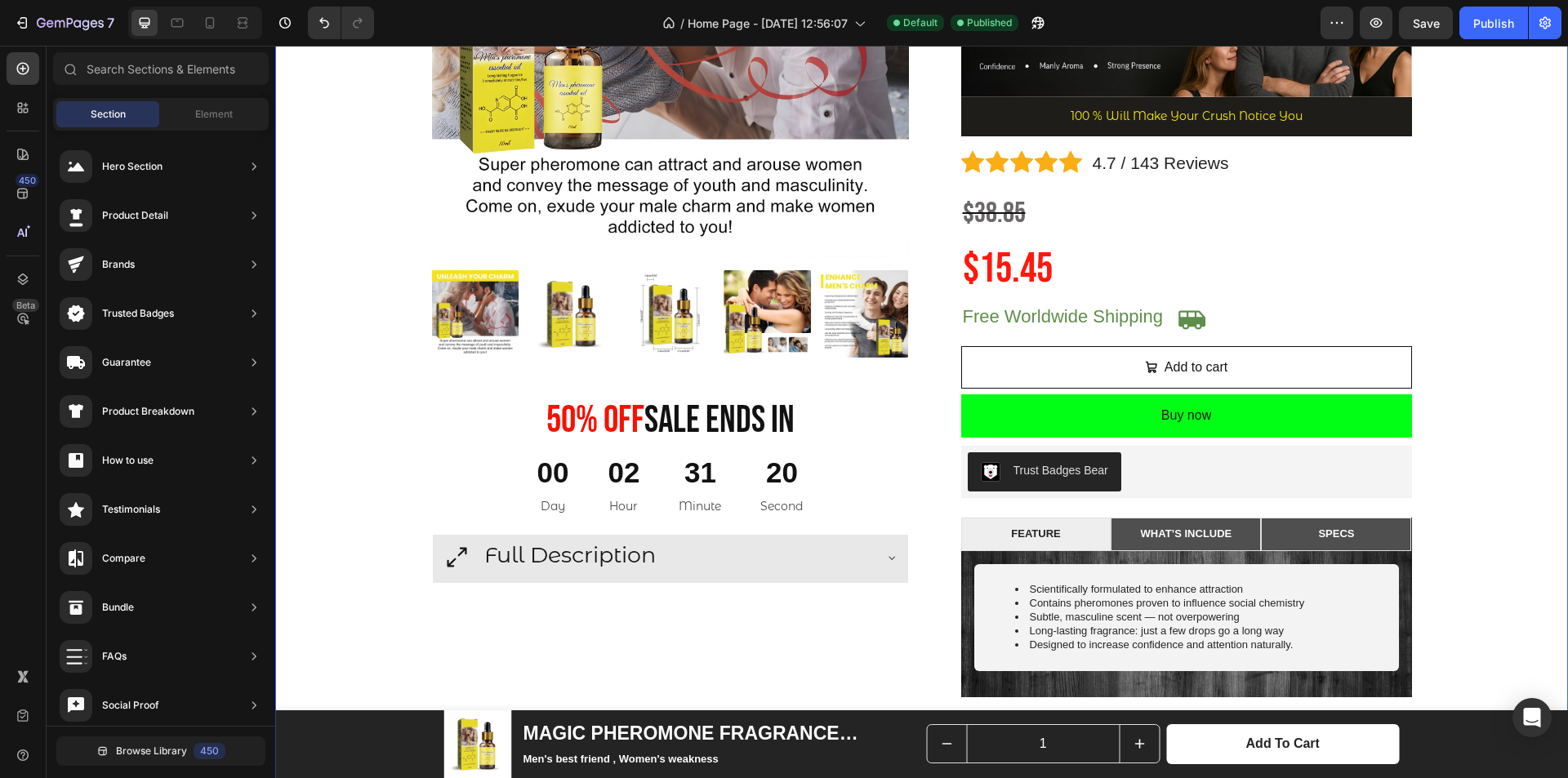
scroll to position [408, 0]
